Goal: Task Accomplishment & Management: Manage account settings

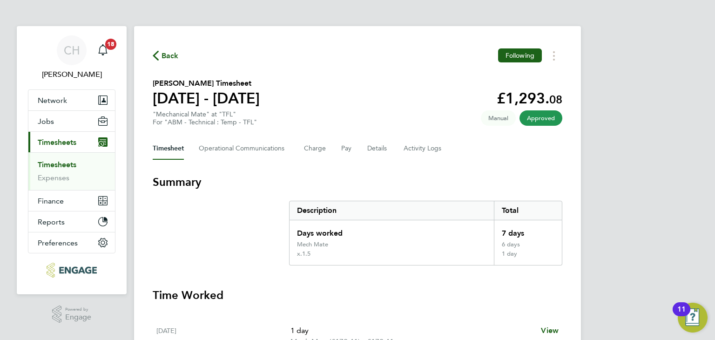
click at [65, 168] on link "Timesheets" at bounding box center [57, 164] width 39 height 9
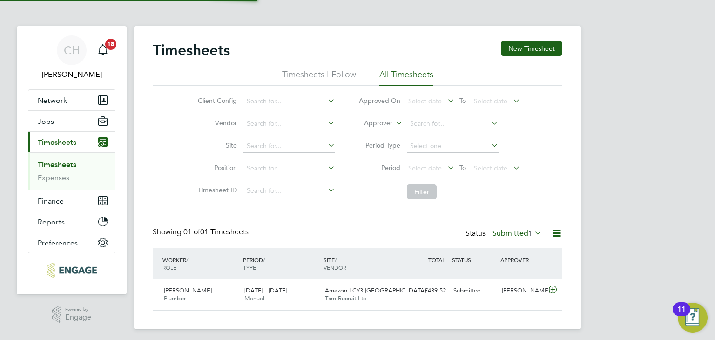
scroll to position [23, 81]
click at [518, 237] on label "Submitted 1" at bounding box center [517, 233] width 49 height 9
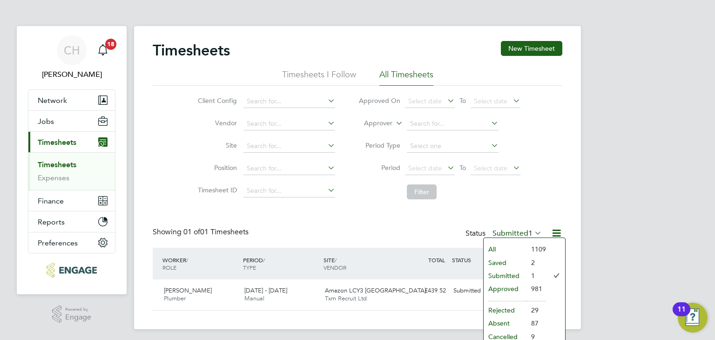
click at [500, 289] on li "Approved" at bounding box center [505, 288] width 43 height 13
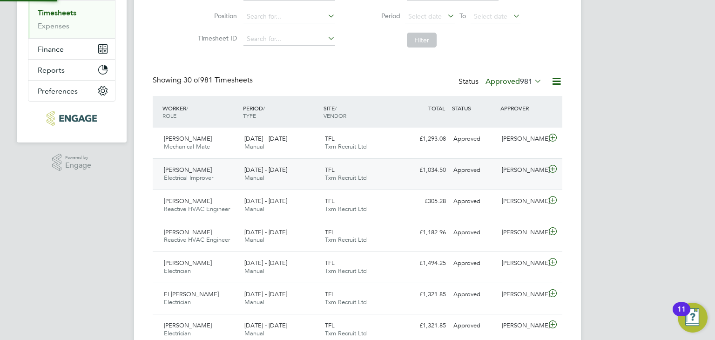
scroll to position [0, 0]
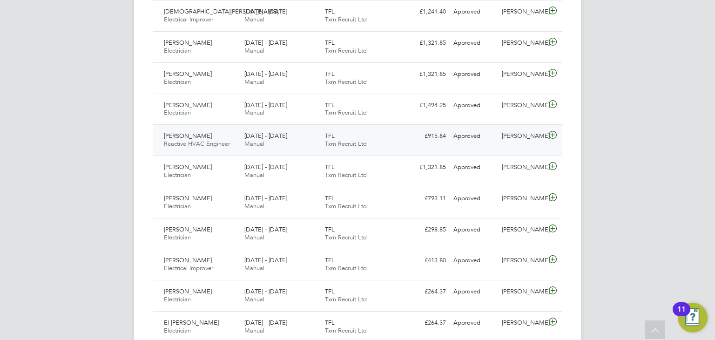
click at [533, 141] on div "[PERSON_NAME]" at bounding box center [522, 135] width 48 height 15
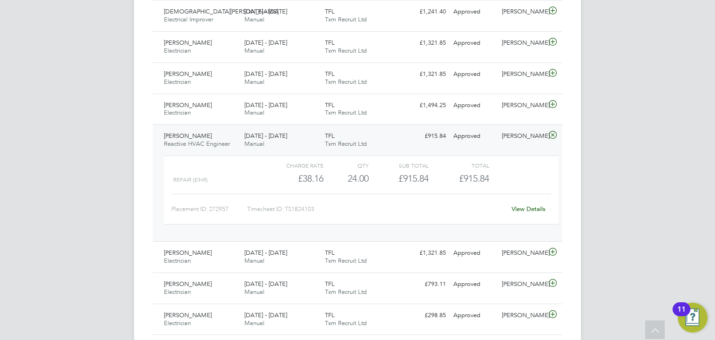
click at [531, 206] on link "View Details" at bounding box center [529, 209] width 34 height 8
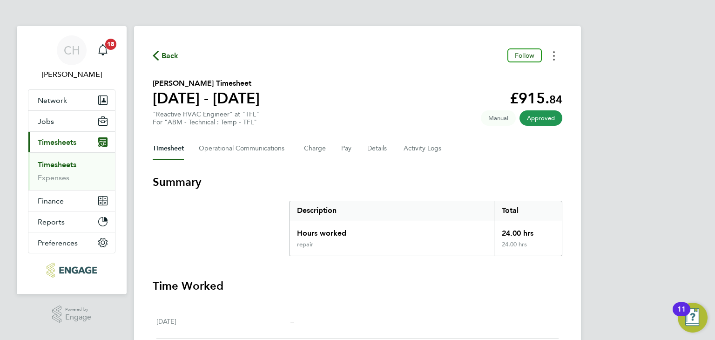
click at [551, 59] on button "Timesheets Menu" at bounding box center [554, 55] width 17 height 14
click at [460, 144] on div "Timesheet Operational Communications Charge Pay Details Activity Logs" at bounding box center [358, 148] width 410 height 22
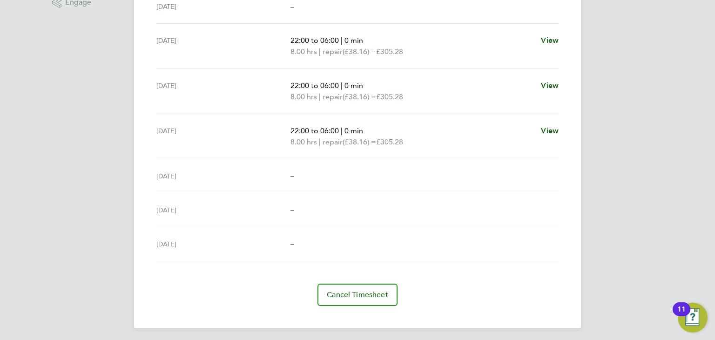
scroll to position [317, 0]
